Goal: Find specific page/section: Find specific page/section

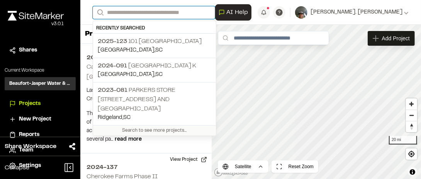
click at [118, 12] on input "Search" at bounding box center [154, 12] width 123 height 13
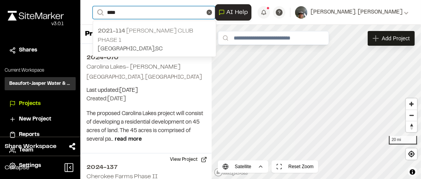
type input "****"
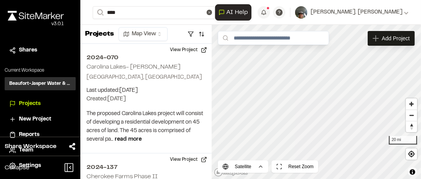
click at [162, 31] on p "2021-114 [PERSON_NAME] Club Phase 1" at bounding box center [155, 35] width 114 height 19
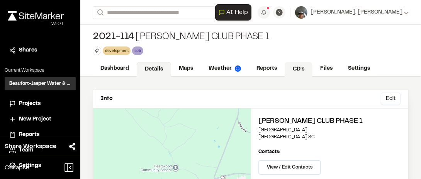
click at [302, 68] on link "CD's" at bounding box center [299, 69] width 28 height 15
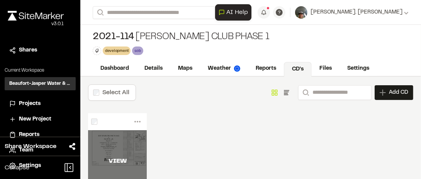
click at [120, 148] on div "VIEW" at bounding box center [117, 161] width 59 height 62
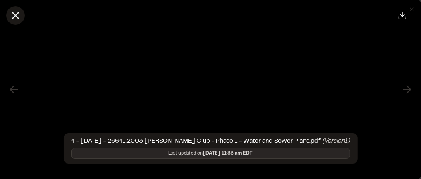
click at [14, 17] on line at bounding box center [15, 15] width 7 height 7
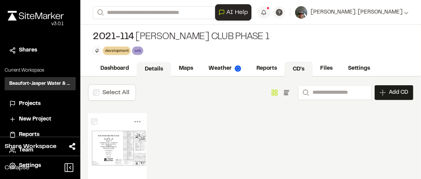
click at [159, 70] on link "Details" at bounding box center [154, 69] width 34 height 15
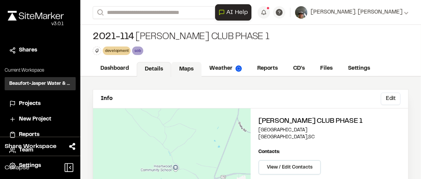
click at [190, 68] on link "Maps" at bounding box center [186, 69] width 31 height 15
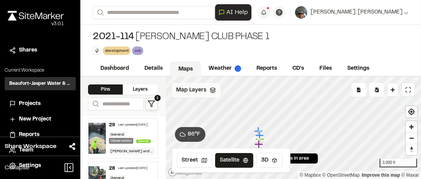
click at [212, 93] on div "Map Layers" at bounding box center [196, 90] width 49 height 15
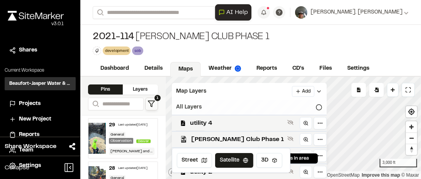
click at [316, 106] on icon at bounding box center [319, 107] width 6 height 6
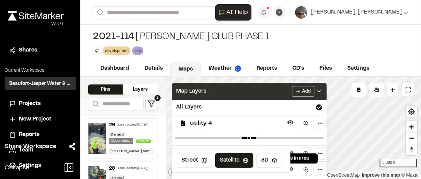
click at [206, 91] on div "Map Layers Add" at bounding box center [249, 91] width 155 height 17
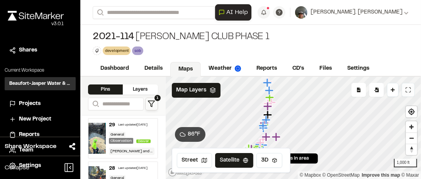
click at [410, 89] on icon at bounding box center [409, 90] width 6 height 6
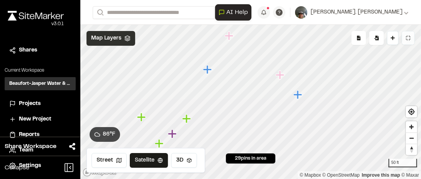
click at [129, 34] on div "Map Layers" at bounding box center [111, 38] width 49 height 15
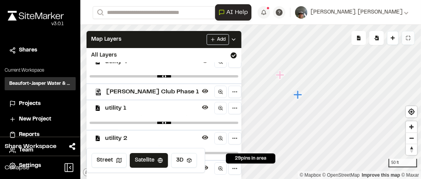
scroll to position [14, 0]
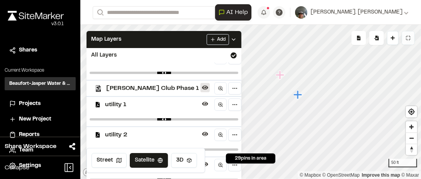
click at [202, 85] on icon at bounding box center [205, 87] width 6 height 6
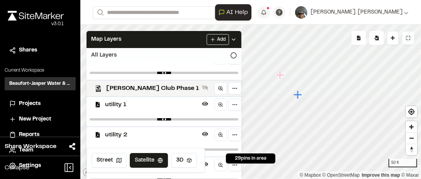
click at [138, 53] on div "All Layers" at bounding box center [164, 55] width 155 height 15
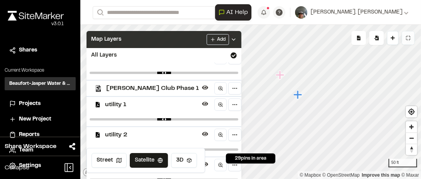
click at [157, 42] on div "Map Layers Add" at bounding box center [164, 39] width 155 height 17
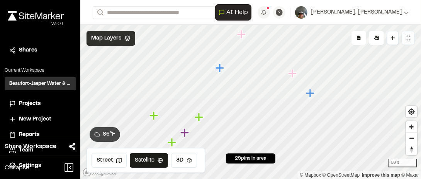
click at [109, 39] on span "Map Layers" at bounding box center [106, 38] width 30 height 9
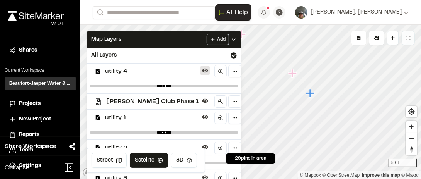
click at [202, 70] on icon at bounding box center [205, 70] width 6 height 4
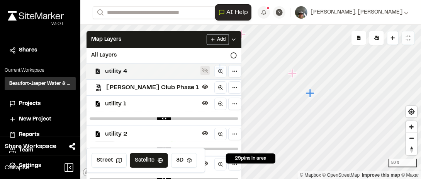
click at [202, 70] on icon at bounding box center [205, 70] width 6 height 5
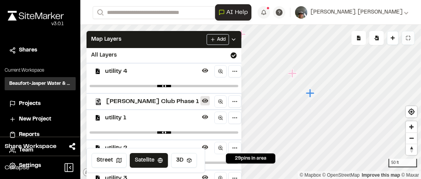
click at [202, 97] on icon at bounding box center [205, 100] width 6 height 6
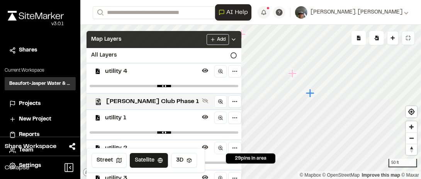
click at [144, 37] on div "Map Layers Add" at bounding box center [164, 39] width 155 height 17
